Goal: Task Accomplishment & Management: Use online tool/utility

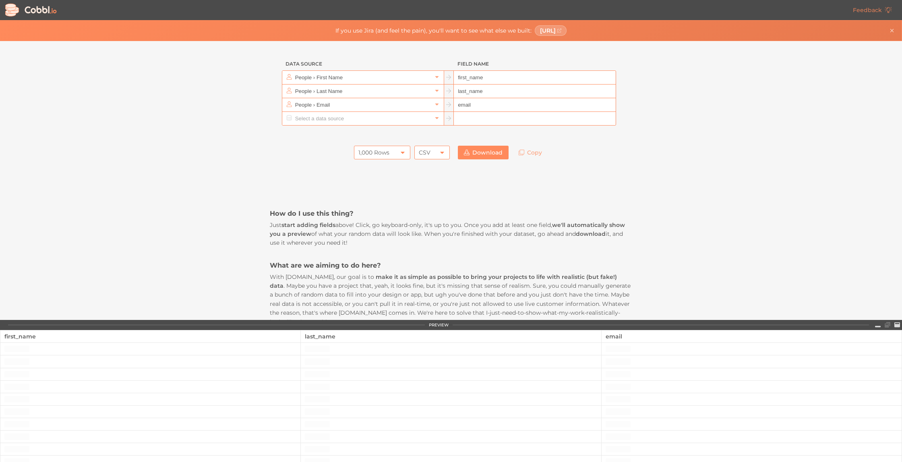
click at [306, 138] on div at bounding box center [451, 134] width 362 height 16
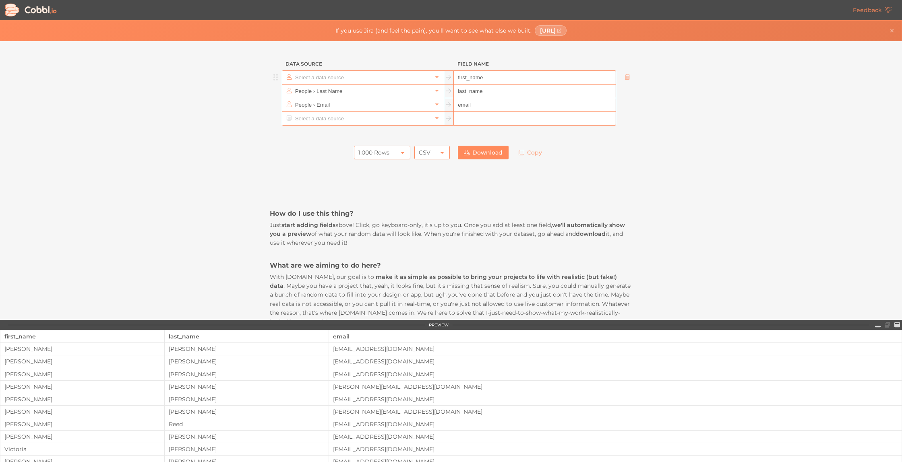
click at [338, 80] on input "text" at bounding box center [362, 77] width 139 height 13
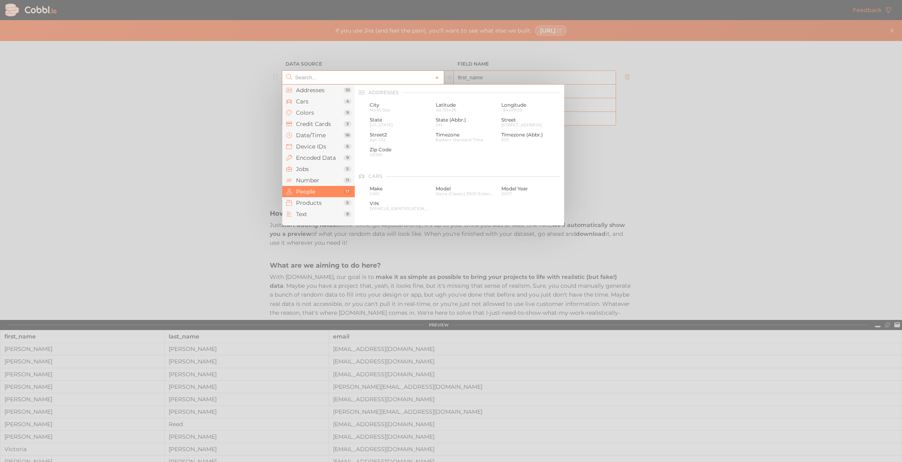
scroll to position [620, 0]
click at [339, 57] on div at bounding box center [451, 231] width 902 height 462
type input "People › First Name"
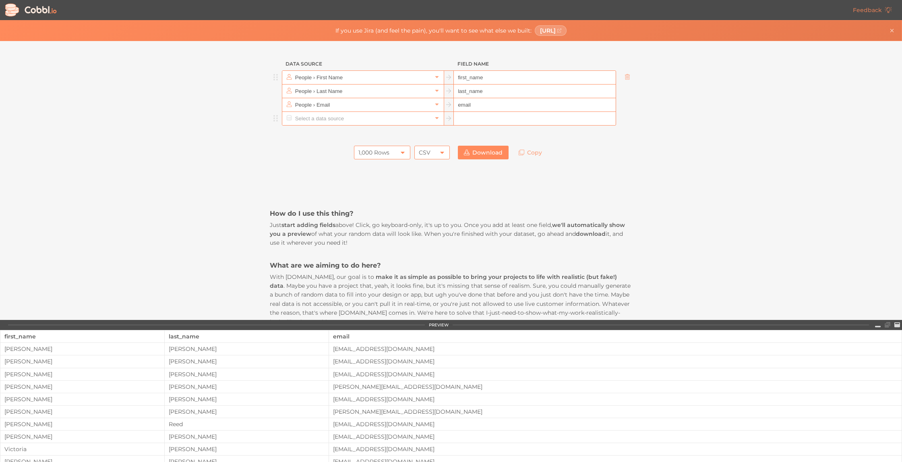
click at [334, 117] on input "text" at bounding box center [362, 118] width 139 height 13
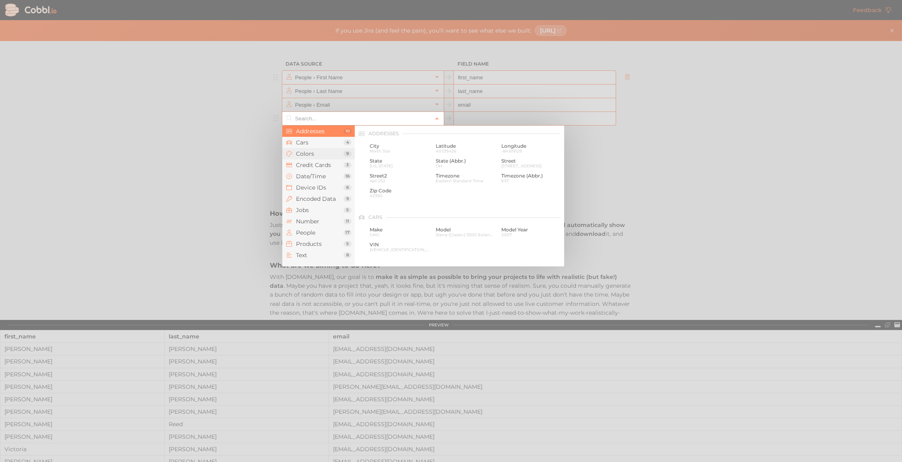
click at [321, 151] on span "Colors" at bounding box center [319, 154] width 47 height 6
click at [317, 163] on span "Credit Cards" at bounding box center [319, 165] width 47 height 6
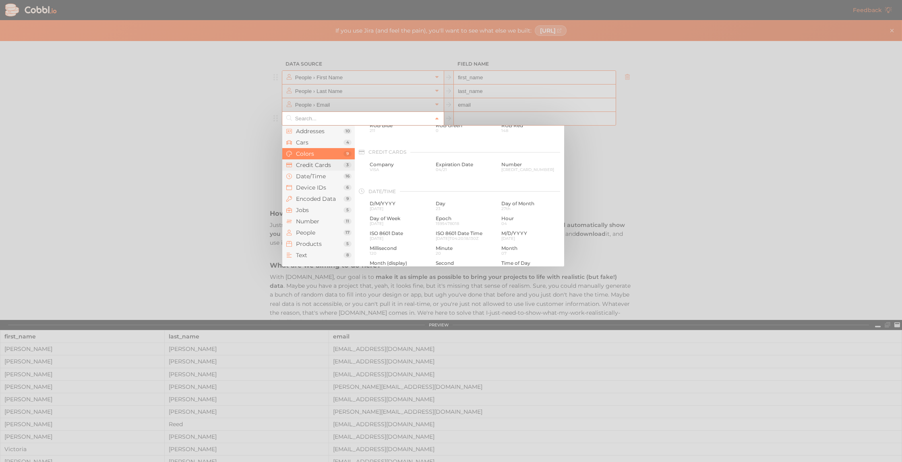
scroll to position [206, 0]
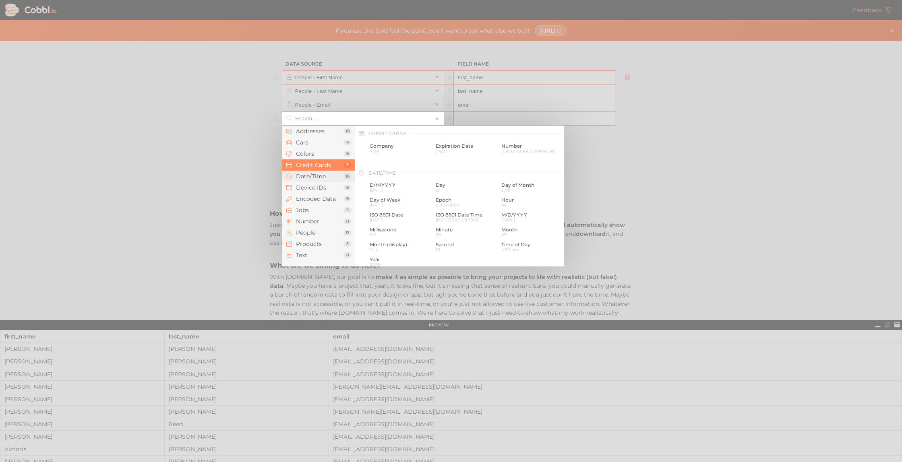
click at [314, 173] on span "Date/Time" at bounding box center [319, 176] width 47 height 6
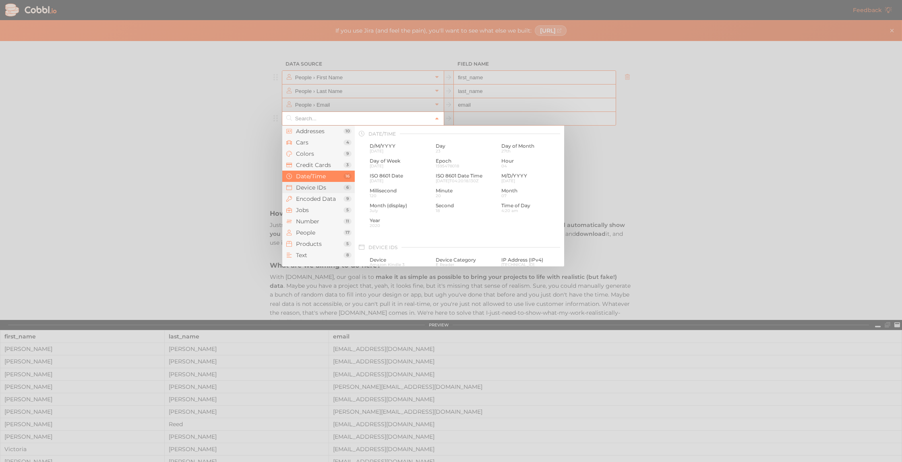
click at [323, 183] on li "Device IDs 6" at bounding box center [318, 187] width 72 height 11
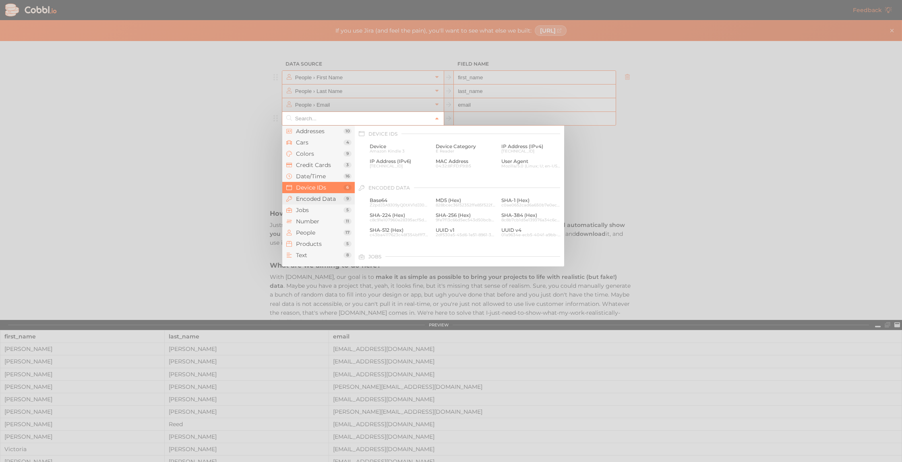
click at [330, 200] on span "Encoded Data" at bounding box center [319, 199] width 47 height 6
click at [336, 221] on span "Number" at bounding box center [319, 221] width 47 height 6
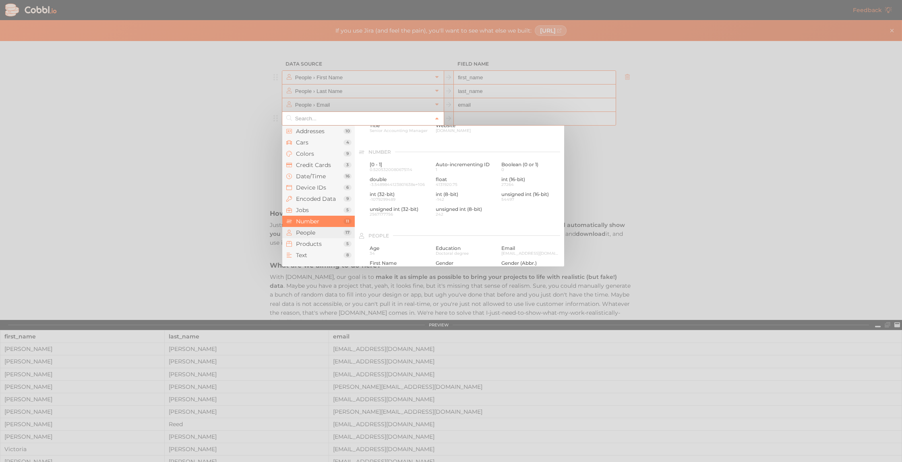
scroll to position [536, 0]
click at [336, 217] on li "Number 11" at bounding box center [318, 221] width 72 height 11
click at [401, 87] on div at bounding box center [451, 231] width 902 height 462
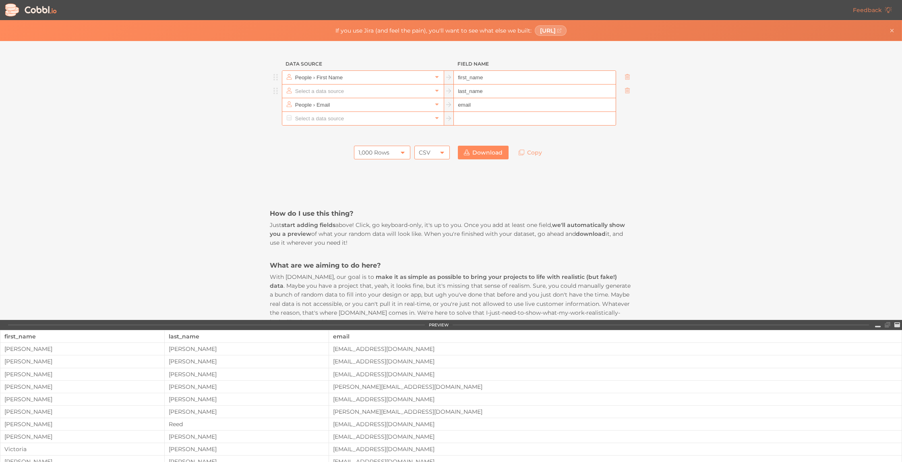
click at [375, 93] on input "text" at bounding box center [362, 91] width 139 height 13
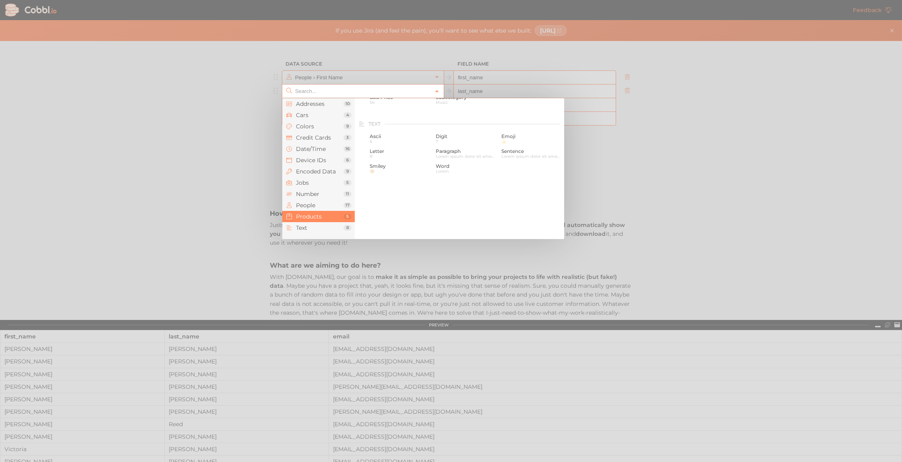
scroll to position [770, 0]
click at [347, 89] on input "text" at bounding box center [362, 91] width 139 height 13
click at [403, 122] on span "[PHONE_NUMBER]" at bounding box center [399, 124] width 60 height 4
type input "People › Phone"
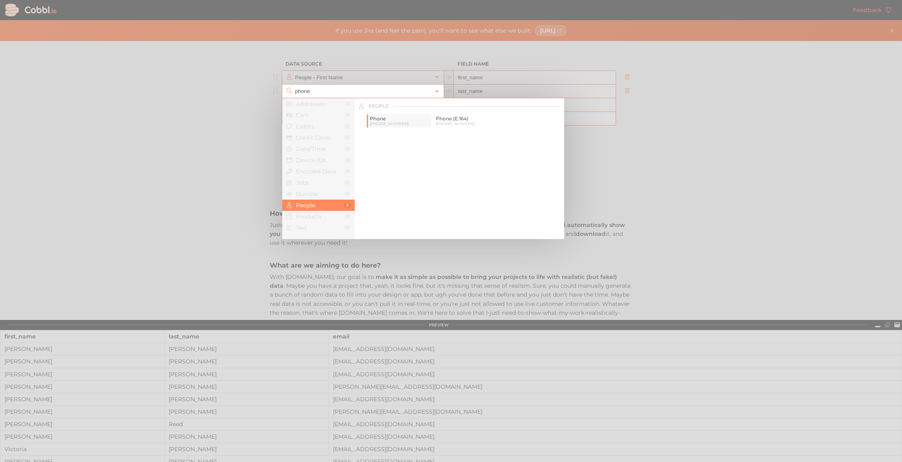
type input "phone"
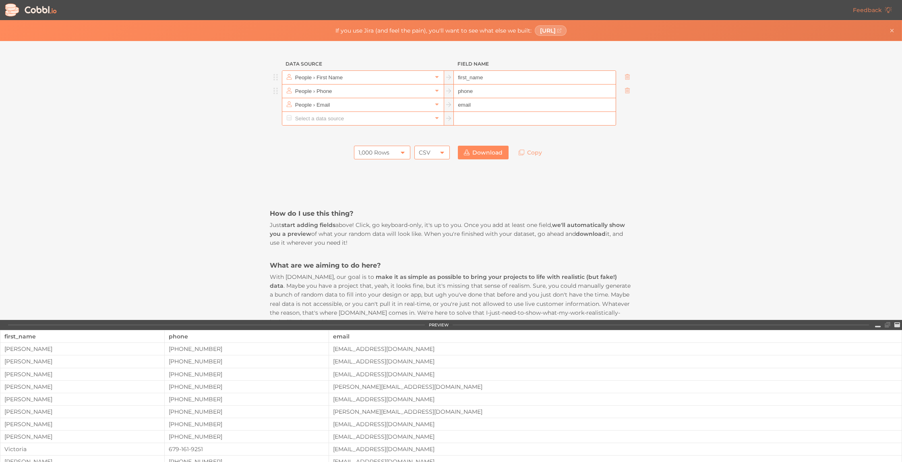
click at [730, 126] on div "Data Source Field Name People › First Name first_name People › Phone phone Peop…" at bounding box center [450, 180] width 901 height 279
click at [386, 120] on input "text" at bounding box center [362, 118] width 139 height 13
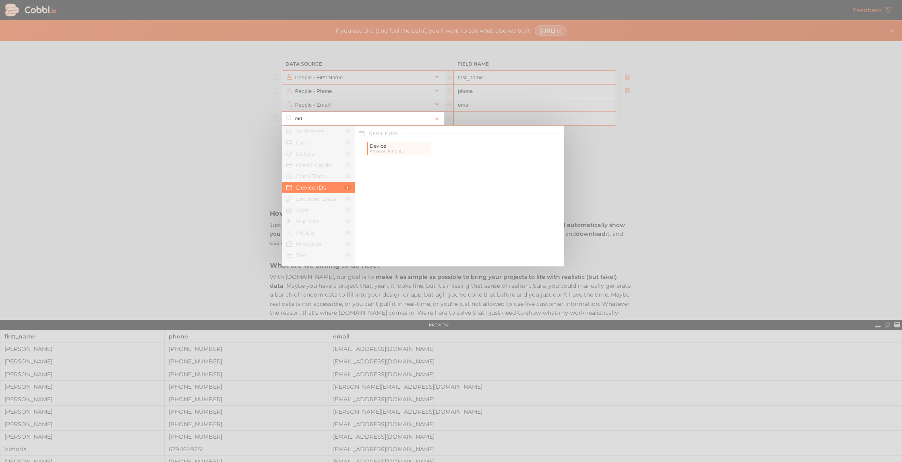
type input "eid"
click at [403, 148] on span "Boolean (0 or 1)" at bounding box center [399, 146] width 60 height 6
type input "Number › Boolean (0 or 1)"
type input "boolean"
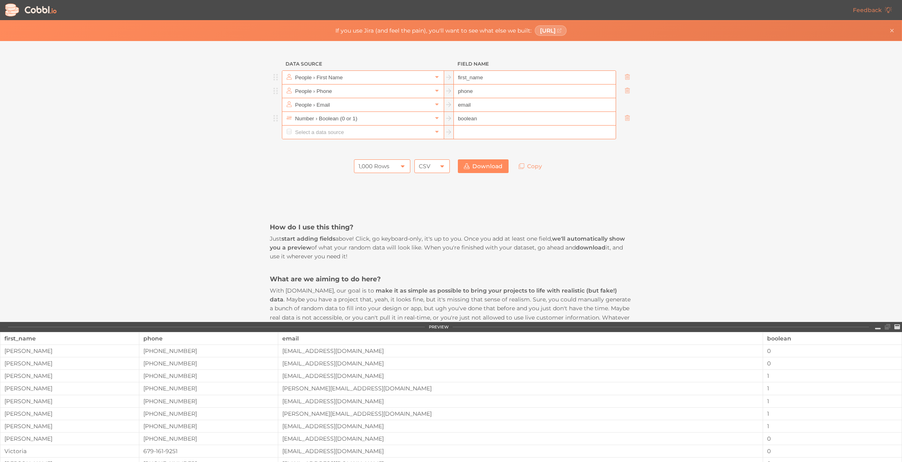
click at [392, 167] on div "1,000 Rows" at bounding box center [382, 166] width 56 height 14
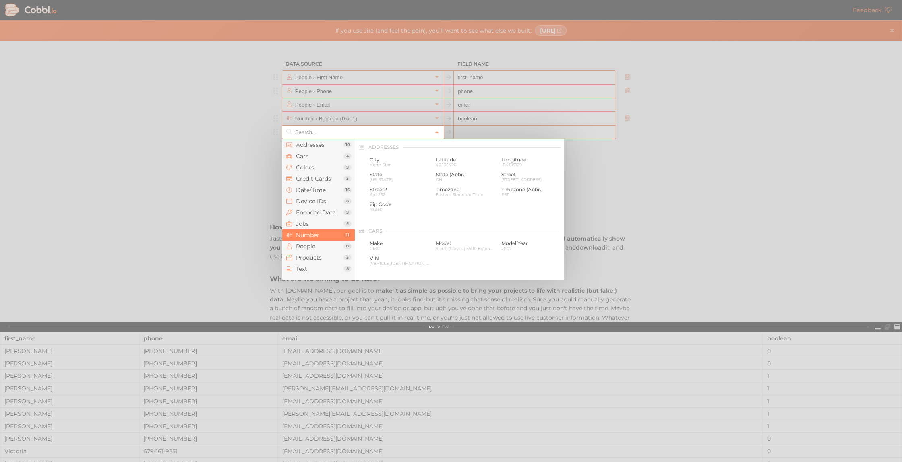
click at [431, 130] on input "text" at bounding box center [362, 132] width 139 height 13
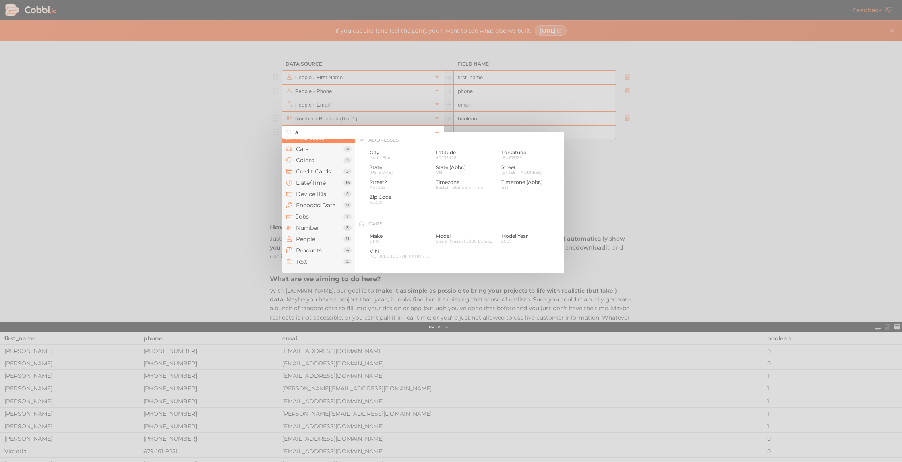
scroll to position [7, 0]
type input "a"
click at [387, 123] on input "text" at bounding box center [362, 124] width 139 height 13
click at [380, 155] on span "North Star" at bounding box center [399, 157] width 60 height 4
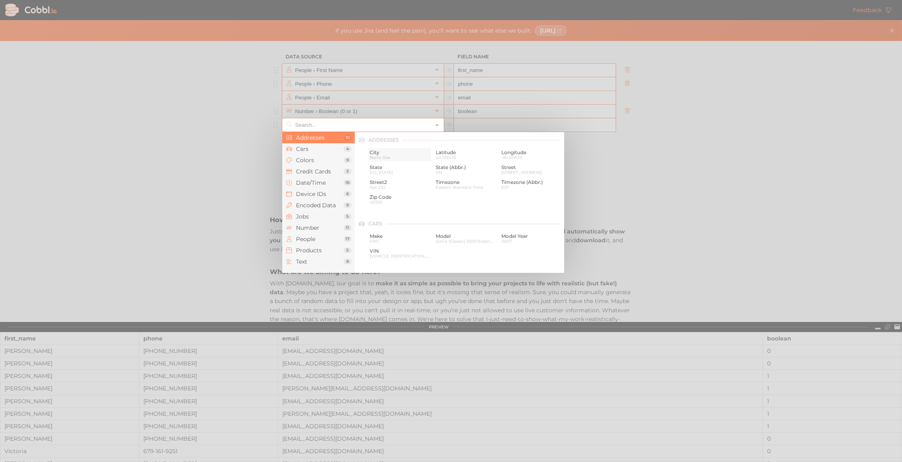
type input "Addresses › City"
type input "city"
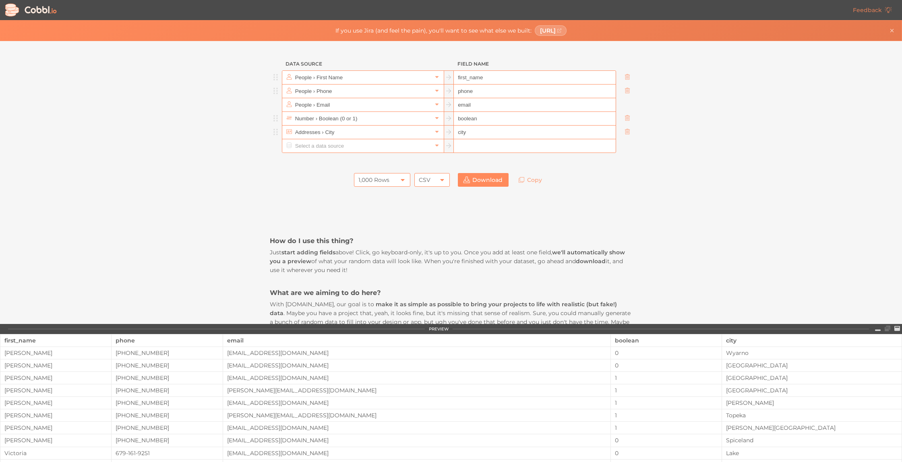
click at [487, 180] on link "Download" at bounding box center [483, 180] width 51 height 14
click at [386, 114] on input "text" at bounding box center [362, 118] width 139 height 13
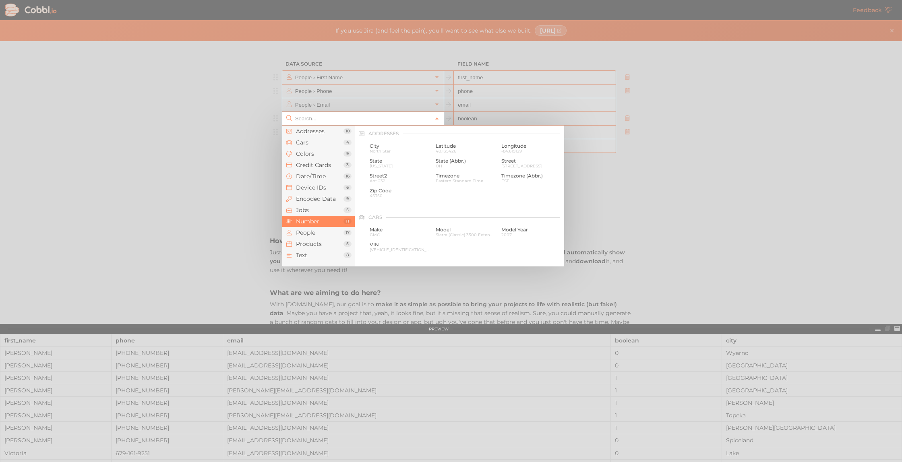
scroll to position [536, 0]
click at [509, 148] on span "Boolean (0 or 1)" at bounding box center [531, 146] width 60 height 6
type input "Number › Boolean (0 or 1)"
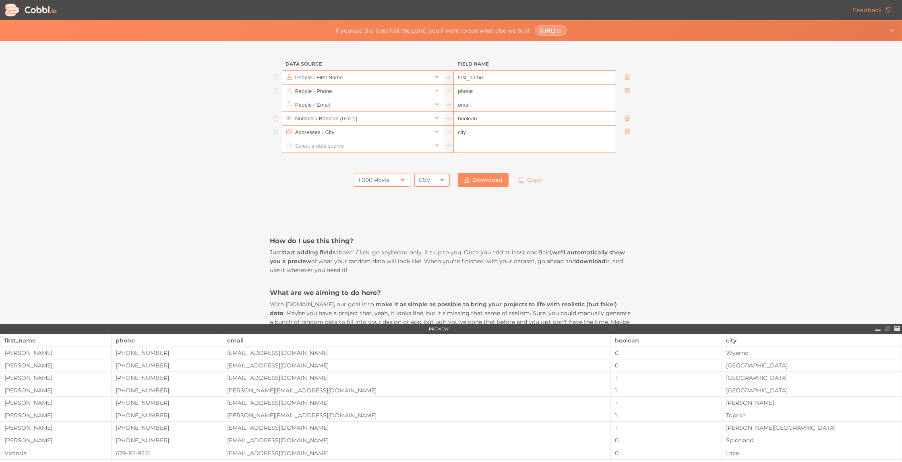
click at [489, 121] on input "boolean" at bounding box center [534, 119] width 161 height 14
drag, startPoint x: 489, startPoint y: 121, endPoint x: 454, endPoint y: 122, distance: 35.1
click at [454, 122] on input "boolean" at bounding box center [534, 119] width 161 height 14
type input "b"
click at [384, 123] on input "text" at bounding box center [362, 118] width 139 height 13
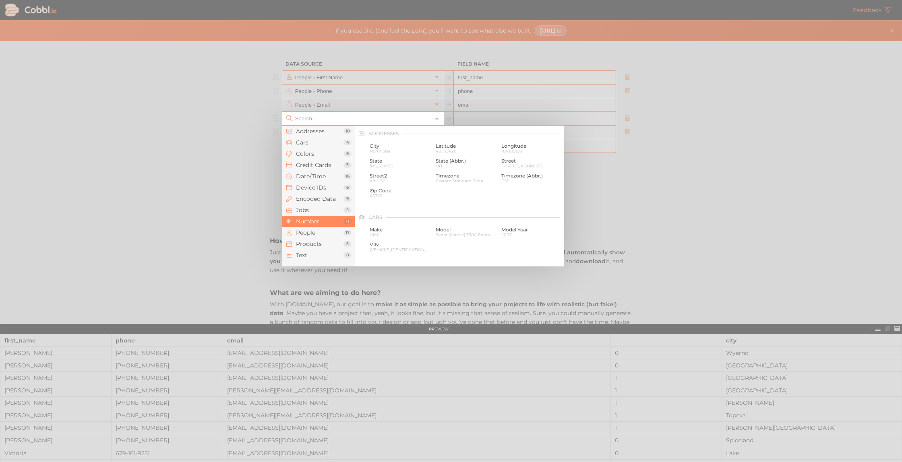
click at [384, 122] on input "text" at bounding box center [362, 118] width 139 height 13
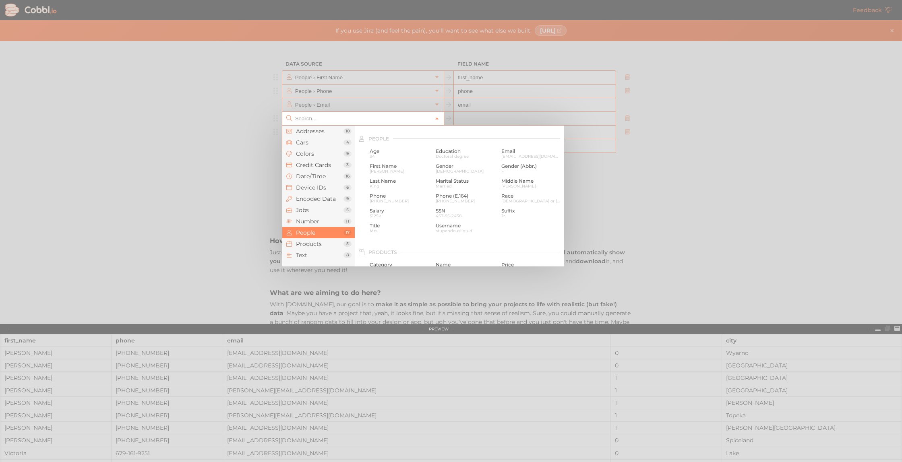
scroll to position [615, 0]
click at [399, 157] on span "34" at bounding box center [399, 155] width 60 height 4
type input "People › Age"
type input "age"
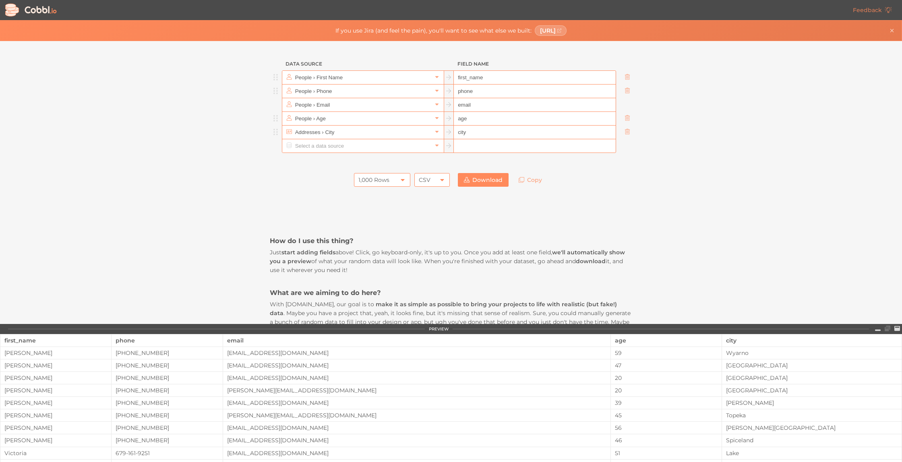
click at [361, 174] on div "1,000 Rows" at bounding box center [373, 180] width 31 height 14
click at [365, 177] on div "1,000 Rows" at bounding box center [373, 180] width 31 height 14
click at [426, 185] on div "CSV" at bounding box center [425, 180] width 12 height 14
click at [400, 197] on div "How do I use this thing? Just start adding fields above! Click, go keyboard-onl…" at bounding box center [451, 442] width 362 height 503
click at [444, 178] on icon at bounding box center [442, 180] width 6 height 6
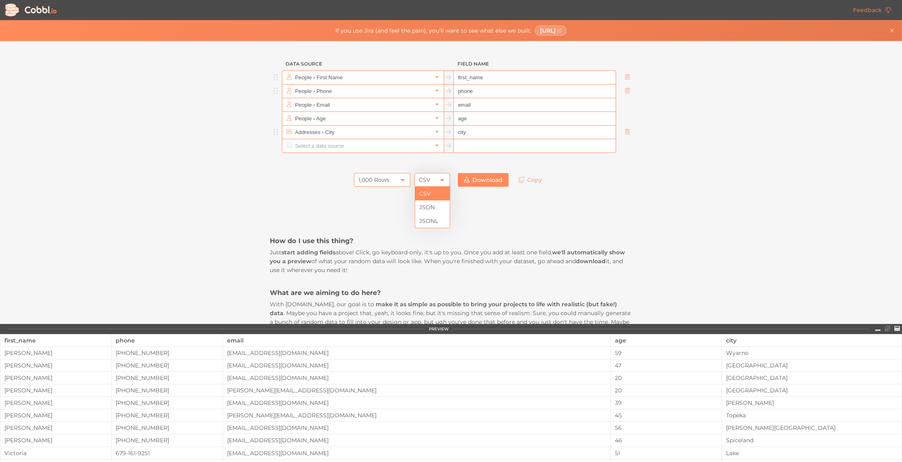
click at [444, 178] on icon at bounding box center [442, 180] width 6 height 6
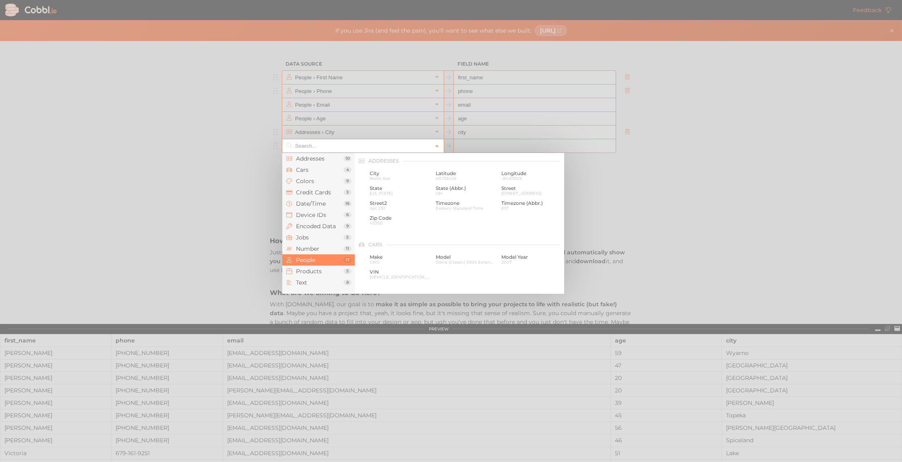
click at [411, 150] on input "text" at bounding box center [362, 145] width 139 height 13
